Goal: Transaction & Acquisition: Purchase product/service

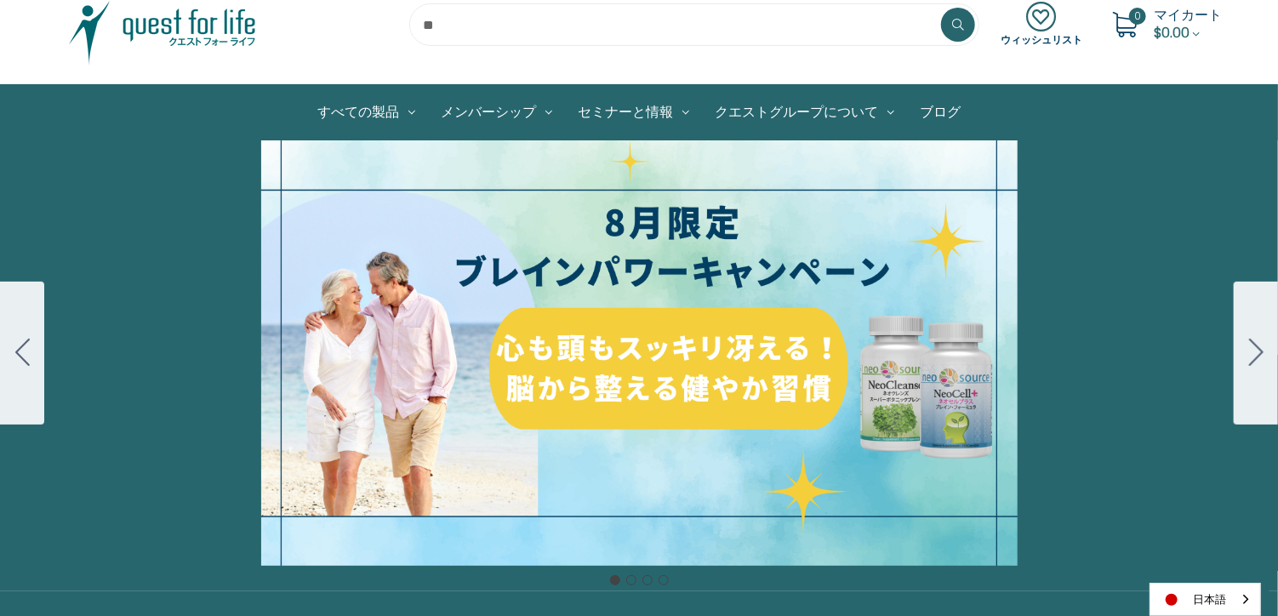
scroll to position [170, 0]
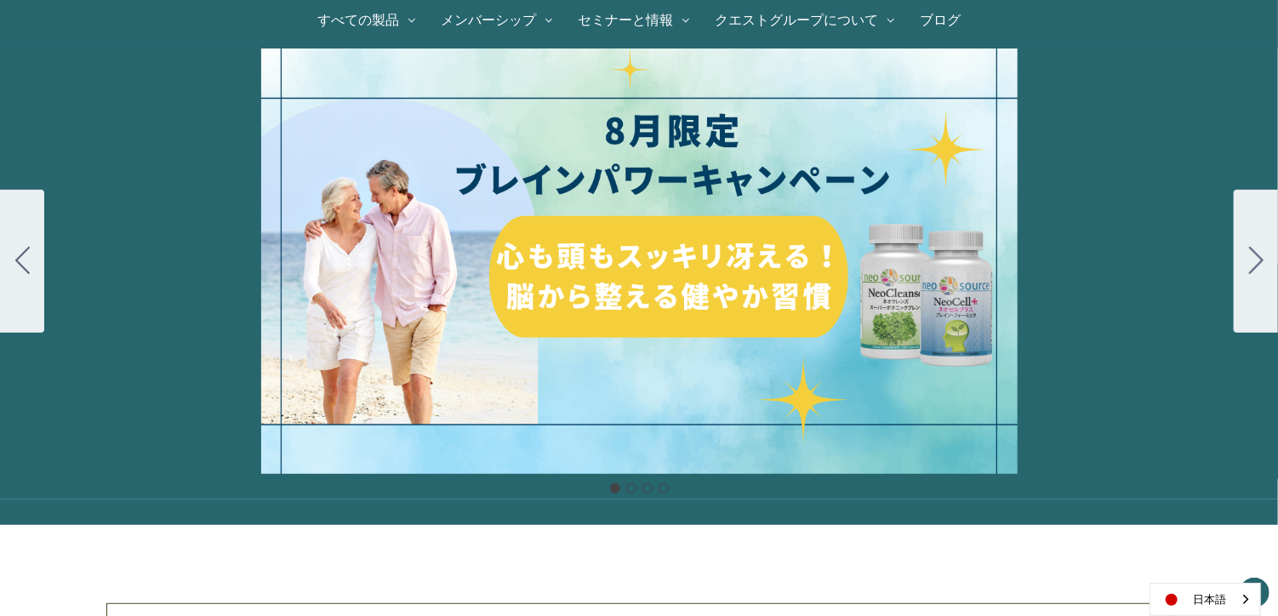
click at [731, 277] on div "細胞プロテクトセット 通常188ドル セール価格160ドル $28 OFF [DATE]～[DATE] [DATE]〜[DATE] 販売中" at bounding box center [639, 260] width 1278 height 425
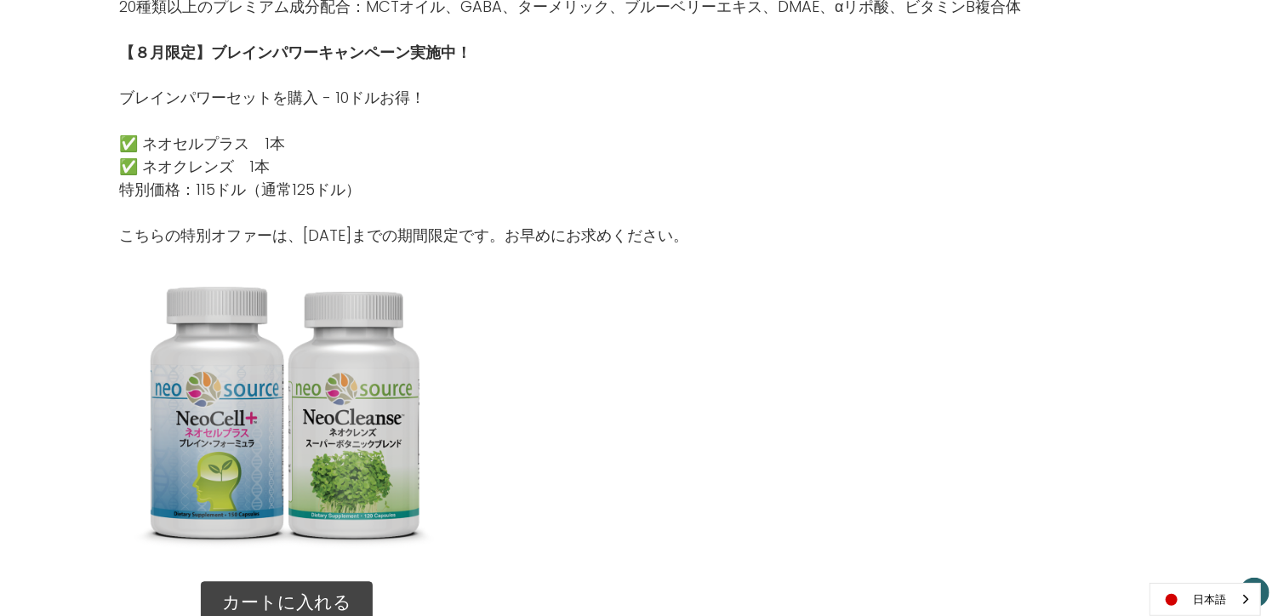
scroll to position [1787, 0]
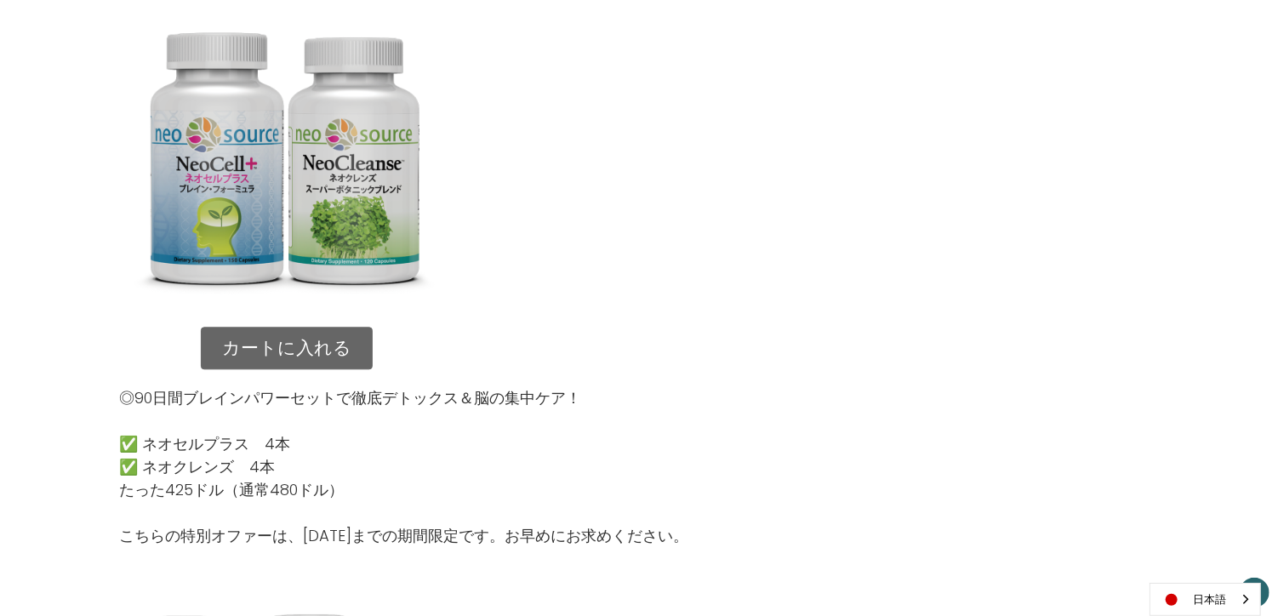
click at [312, 356] on link "カートに入れる" at bounding box center [287, 348] width 172 height 43
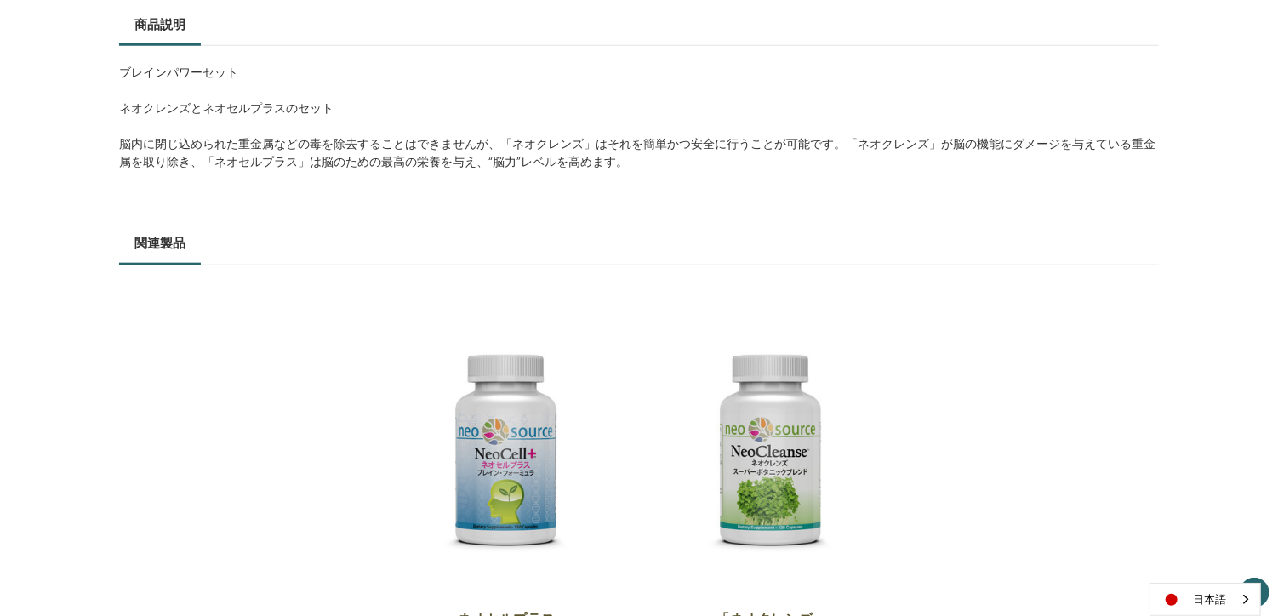
scroll to position [511, 0]
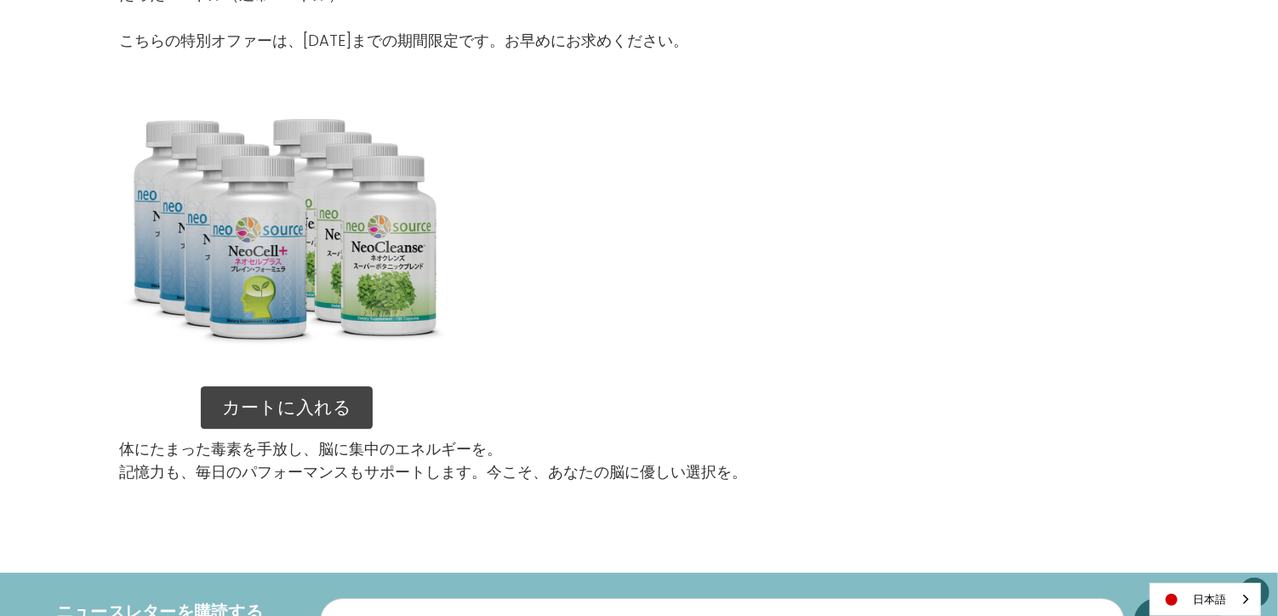
scroll to position [2297, 0]
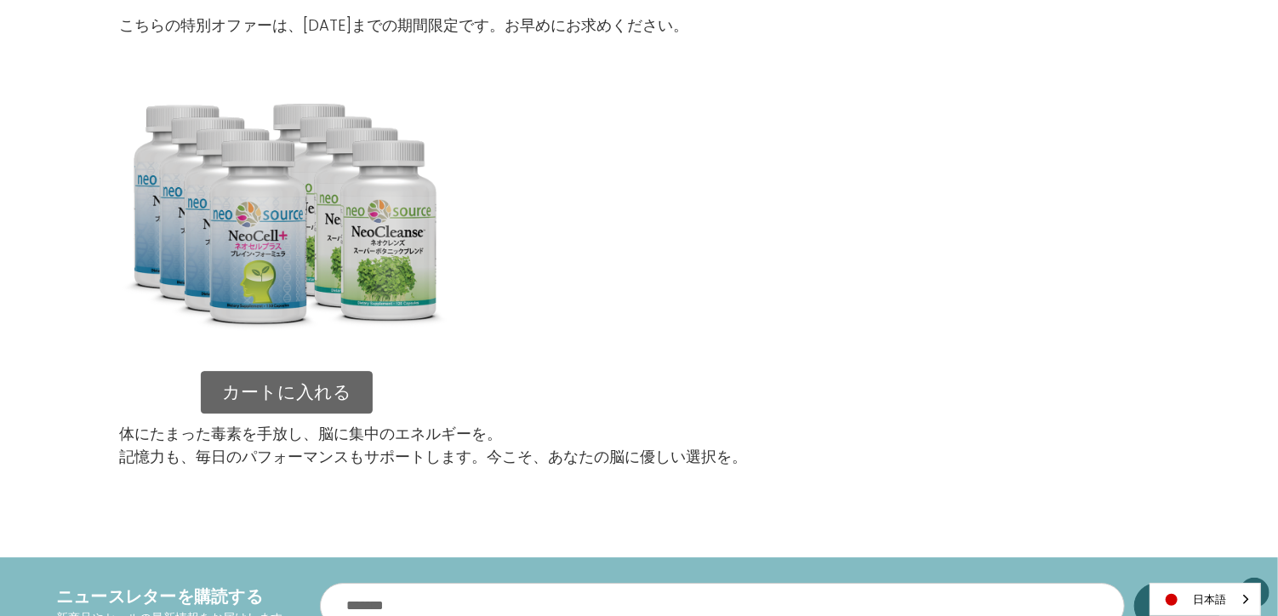
click at [299, 393] on link "カートに入れる" at bounding box center [287, 392] width 172 height 43
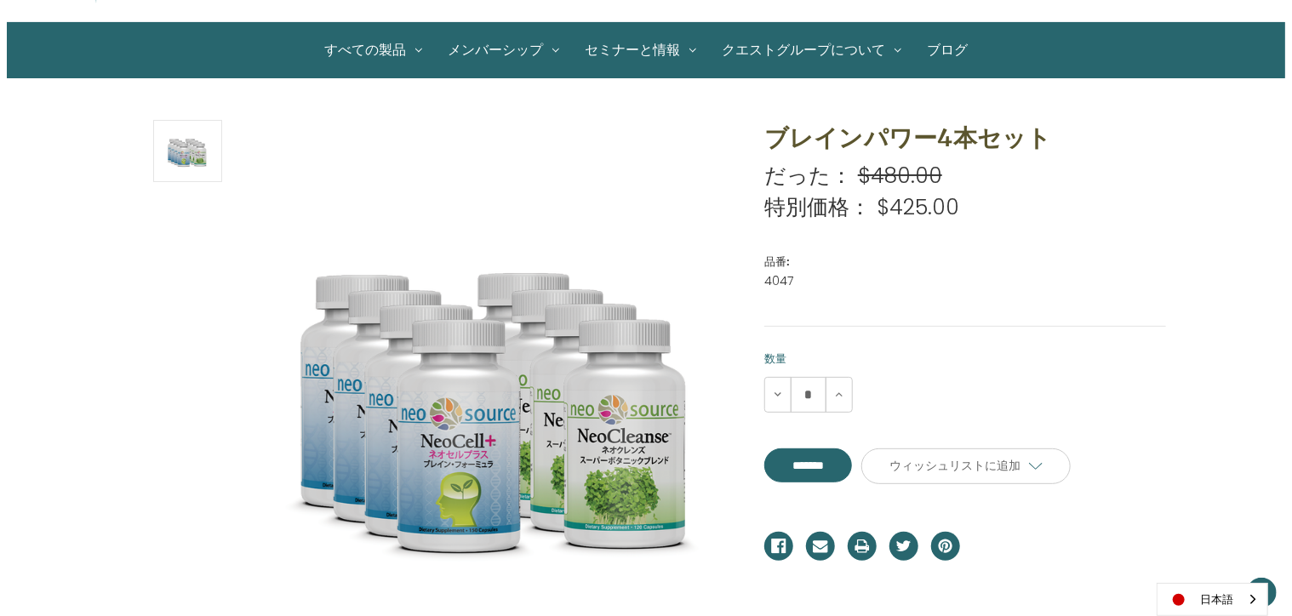
scroll to position [170, 0]
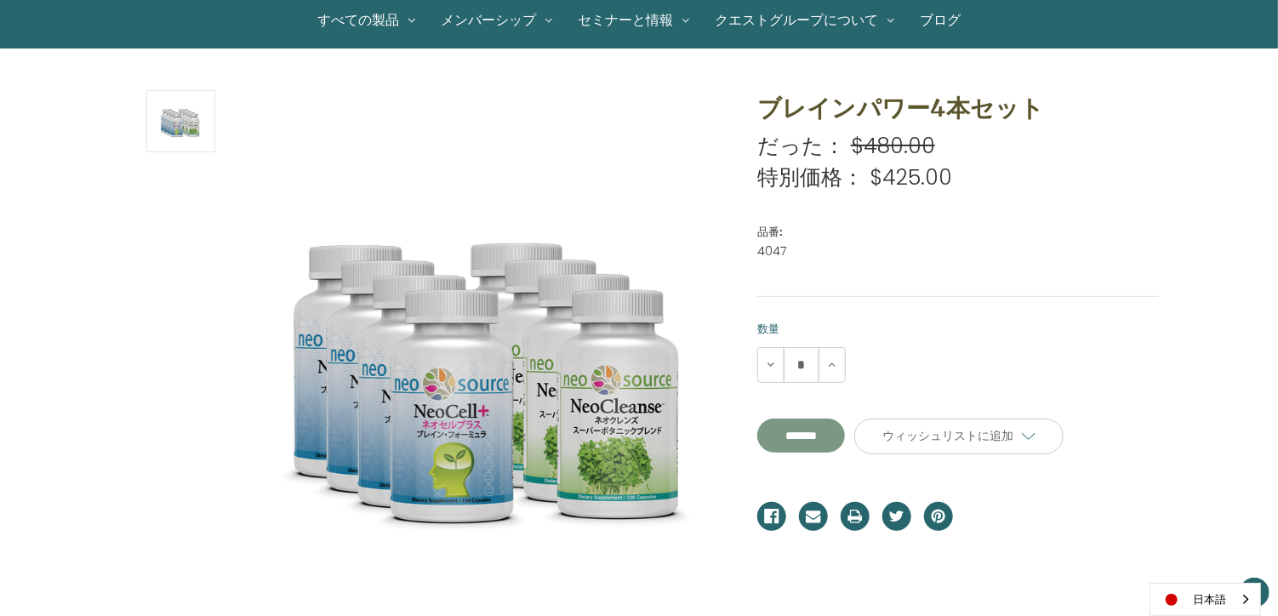
click at [845, 428] on input "*******" at bounding box center [801, 436] width 88 height 34
type input "*******"
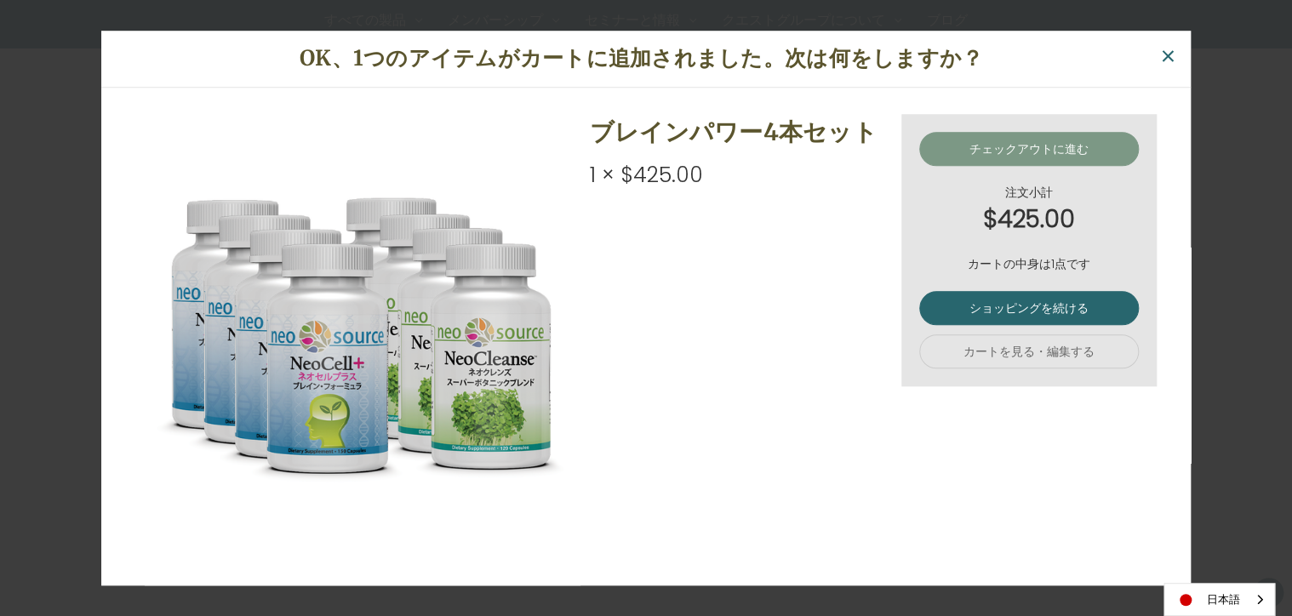
click at [1021, 151] on link "チェックアウトに進む" at bounding box center [1029, 149] width 220 height 34
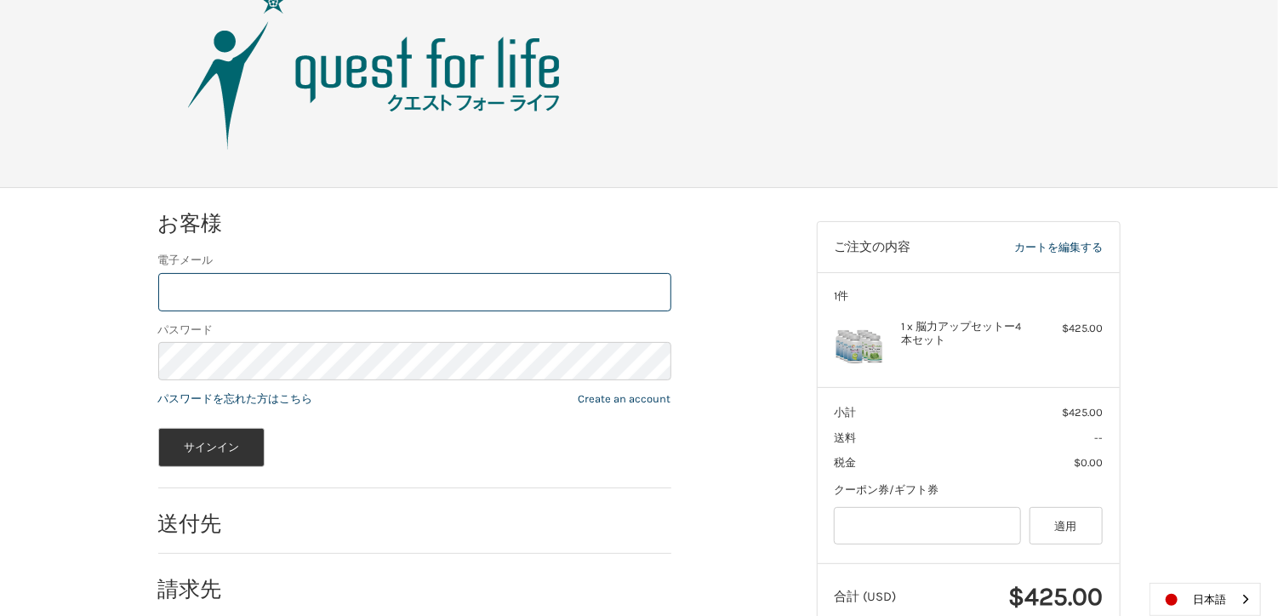
scroll to position [114, 0]
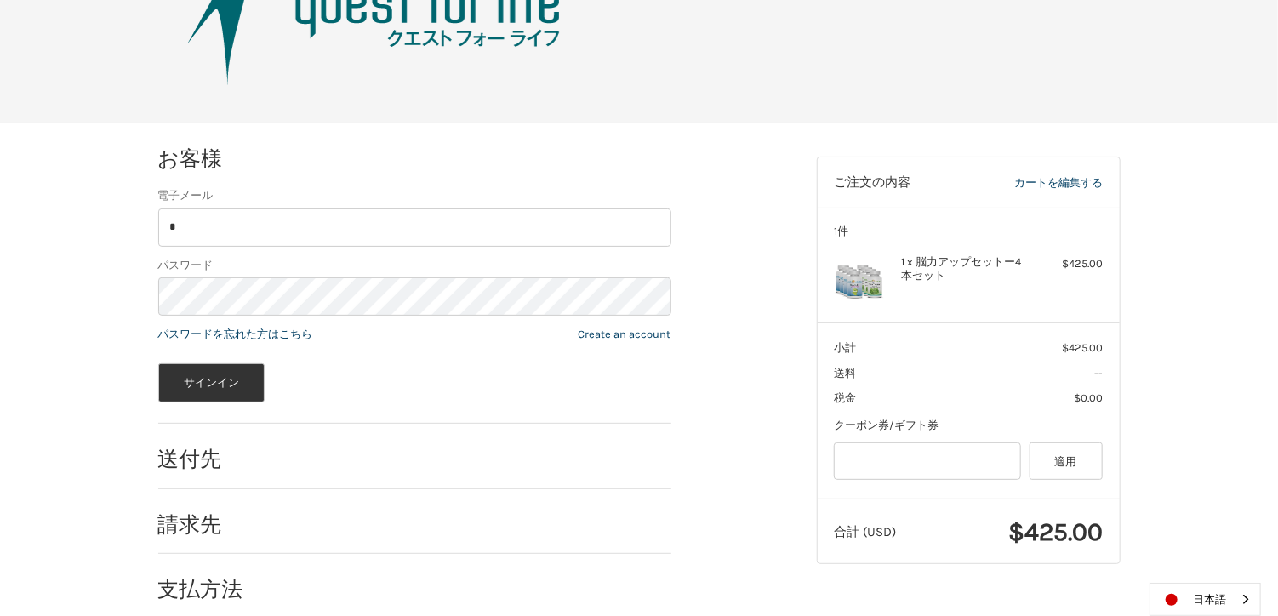
click at [667, 386] on div "サインイン" at bounding box center [414, 382] width 513 height 39
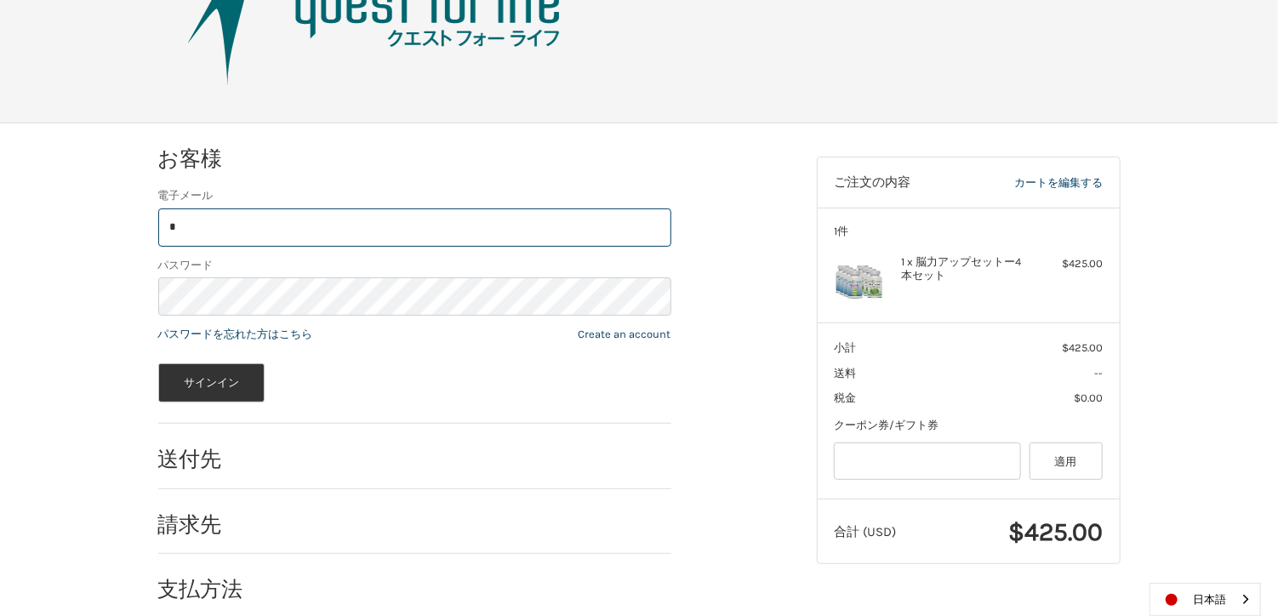
click at [319, 234] on input "*" at bounding box center [414, 227] width 513 height 38
type input "**********"
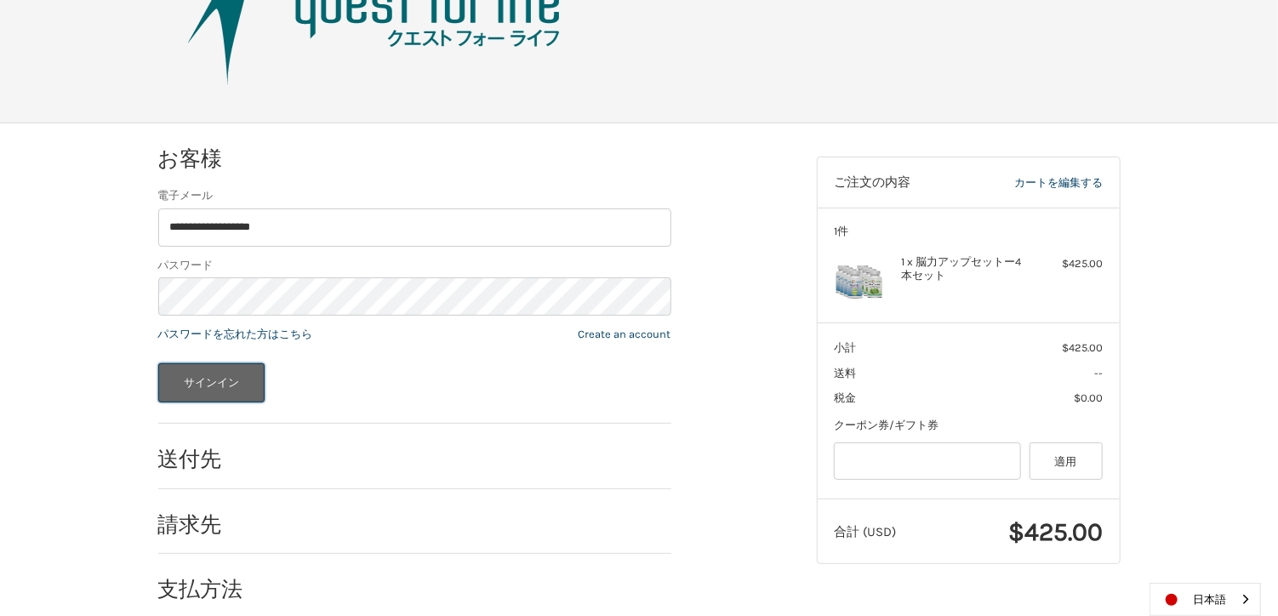
click at [245, 377] on button "サインイン" at bounding box center [211, 382] width 107 height 39
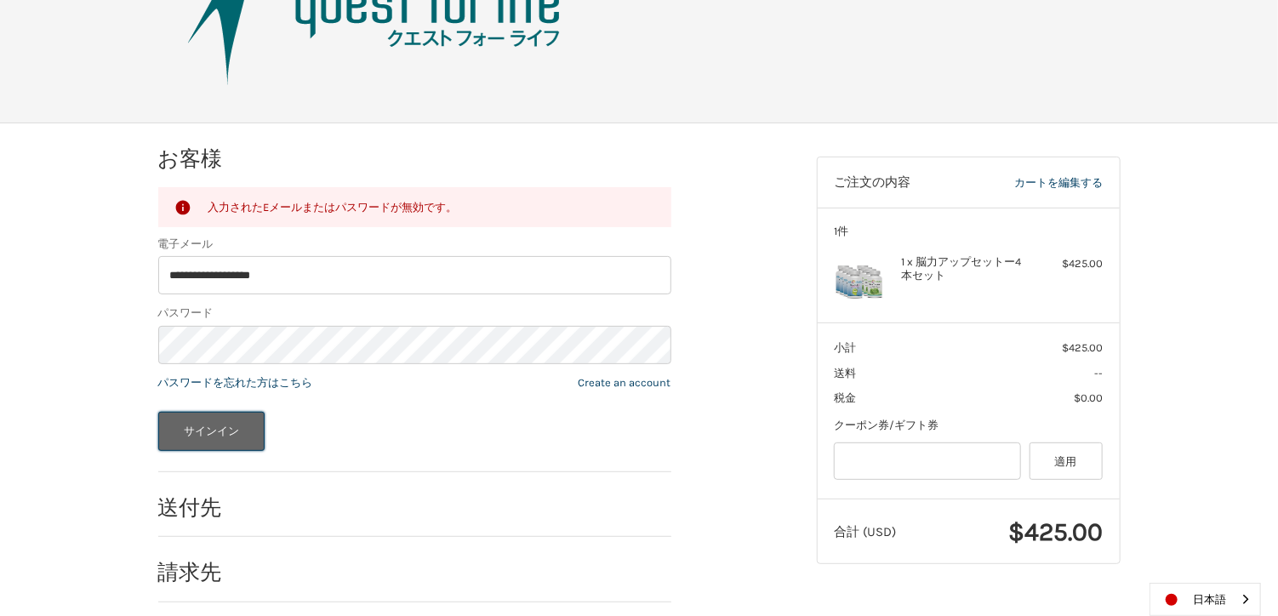
click at [220, 421] on button "サインイン" at bounding box center [211, 431] width 107 height 39
click at [238, 435] on button "サインイン" at bounding box center [211, 431] width 107 height 39
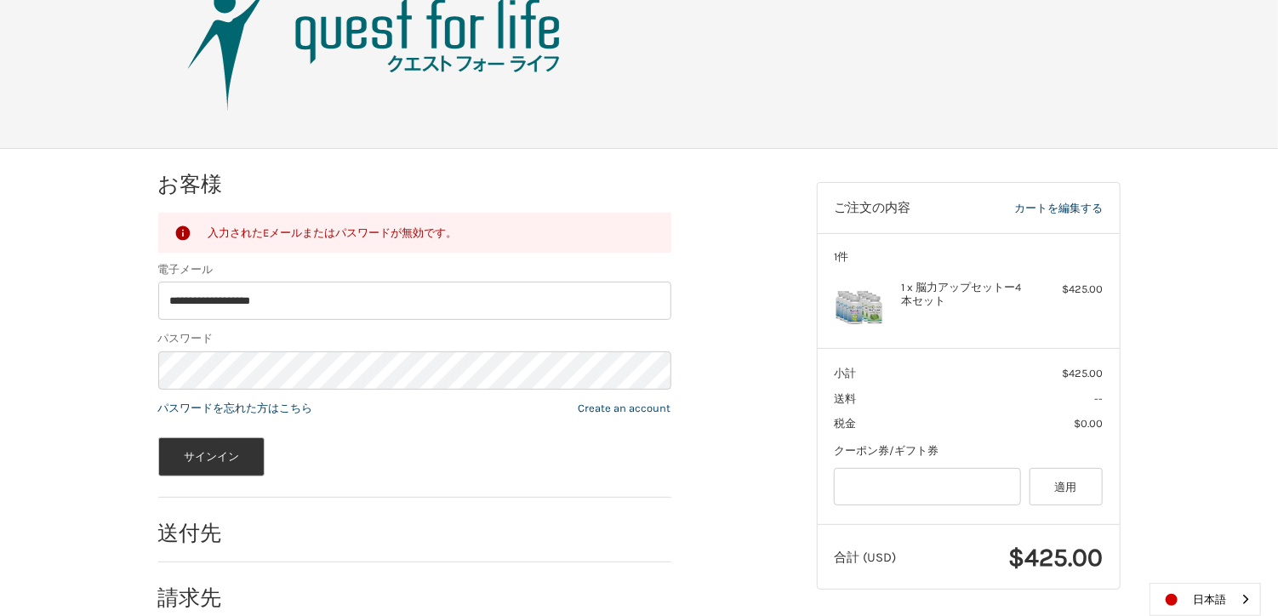
scroll to position [0, 0]
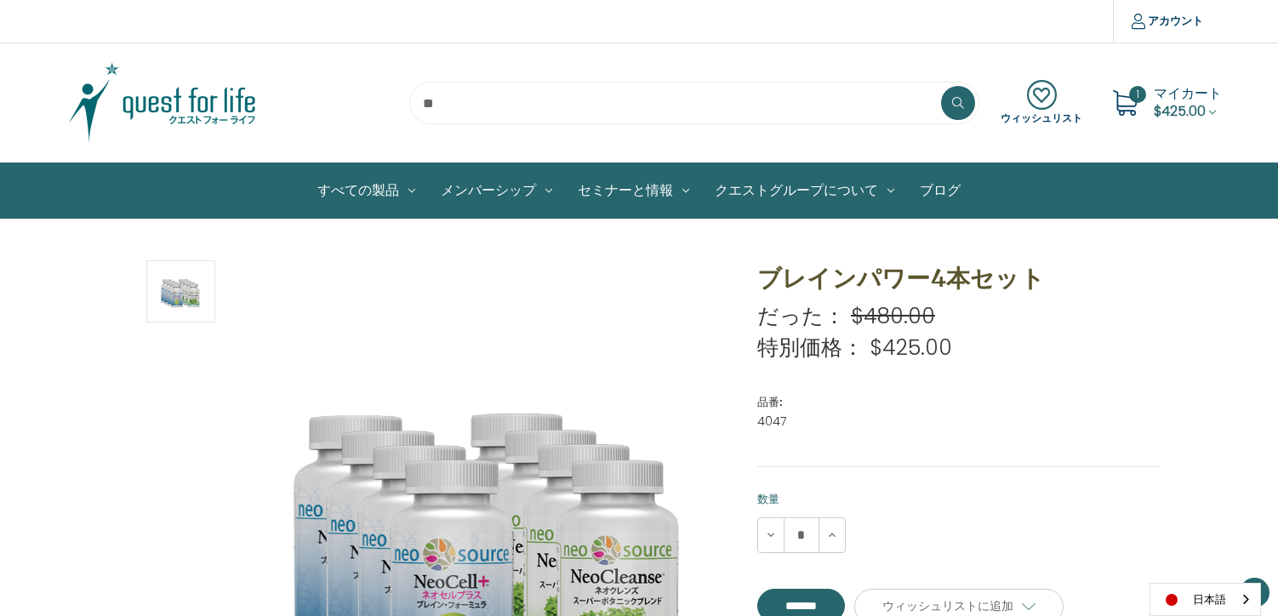
scroll to position [152, 0]
